Goal: Information Seeking & Learning: Find specific page/section

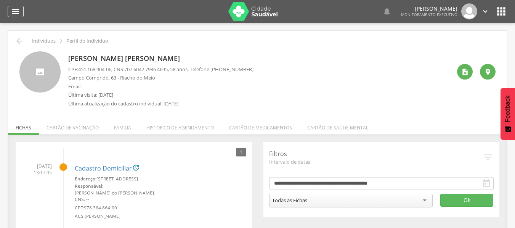
click at [17, 14] on icon "" at bounding box center [15, 11] width 9 height 9
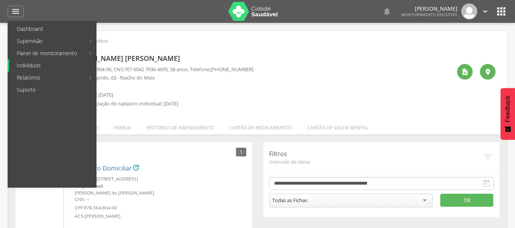
click at [33, 64] on link "Indivíduos" at bounding box center [52, 65] width 87 height 12
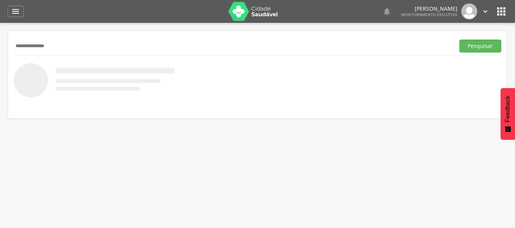
type input "**********"
click at [459, 40] on button "Pesquisar" at bounding box center [480, 46] width 42 height 13
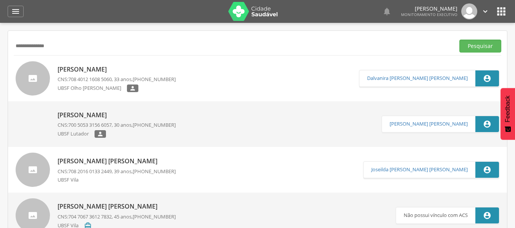
click at [102, 85] on p "UBSF Olho [PERSON_NAME]" at bounding box center [92, 89] width 69 height 8
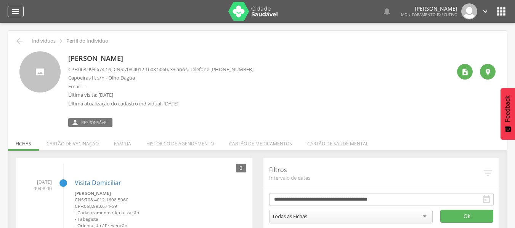
click at [16, 13] on icon "" at bounding box center [15, 11] width 9 height 9
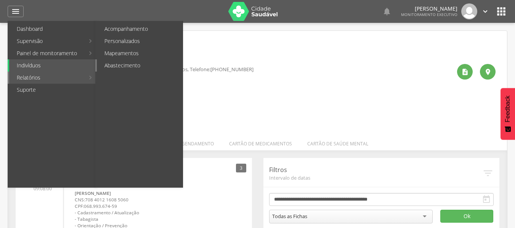
click at [111, 64] on link "Abastecimento" at bounding box center [140, 65] width 86 height 12
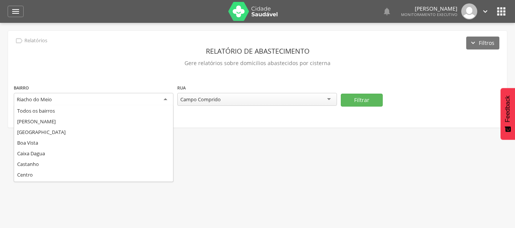
click at [145, 99] on div "Riacho do Meio" at bounding box center [94, 100] width 160 height 14
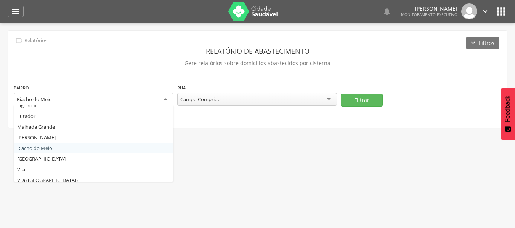
scroll to position [99, 0]
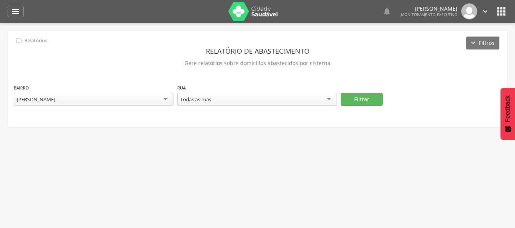
click at [232, 102] on div "Todas as ruas" at bounding box center [257, 99] width 160 height 13
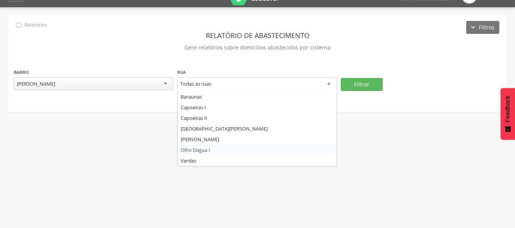
scroll to position [23, 0]
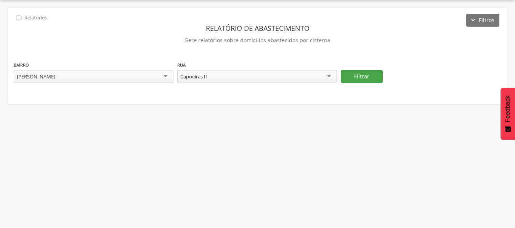
click at [355, 79] on button "Filtrar" at bounding box center [362, 76] width 42 height 13
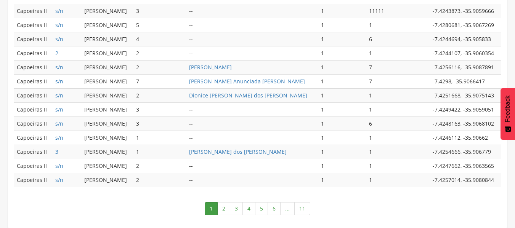
scroll to position [408, 0]
click at [301, 206] on link "11" at bounding box center [302, 208] width 16 height 13
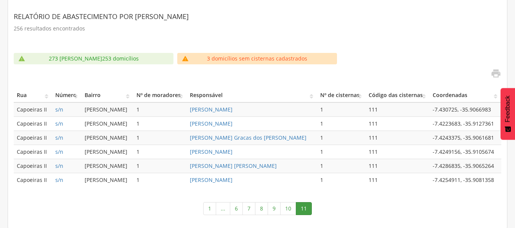
scroll to position [140, 0]
click at [232, 181] on link "[PERSON_NAME]" at bounding box center [211, 179] width 43 height 7
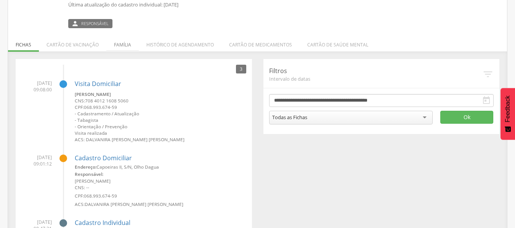
click at [118, 46] on li "Família" at bounding box center [122, 43] width 32 height 18
